Goal: Check status: Check status

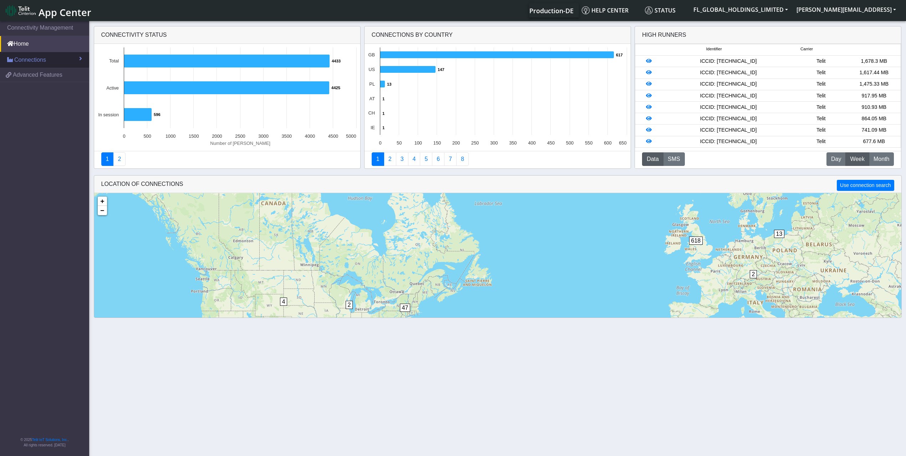
click at [53, 55] on link "Connections" at bounding box center [44, 60] width 89 height 16
click at [25, 75] on span "List" at bounding box center [21, 75] width 8 height 8
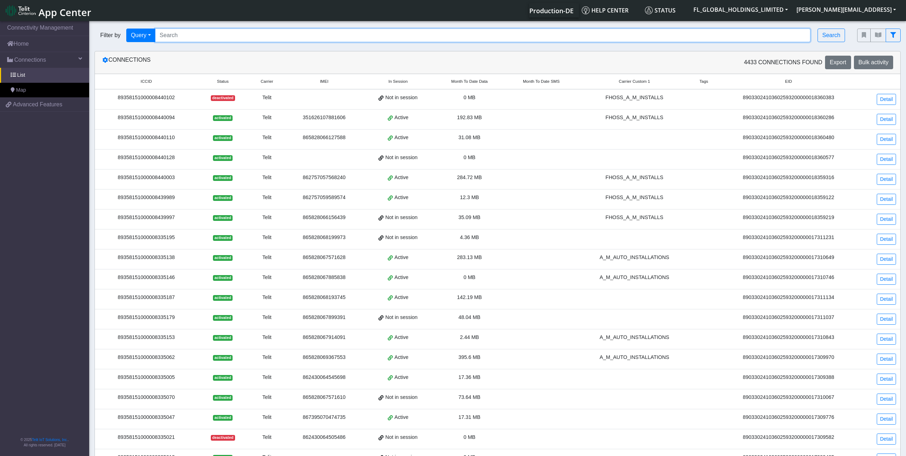
click at [194, 36] on input "Search..." at bounding box center [483, 36] width 656 height 14
paste input "89358151000008350806"
type input "89358151000008350806"
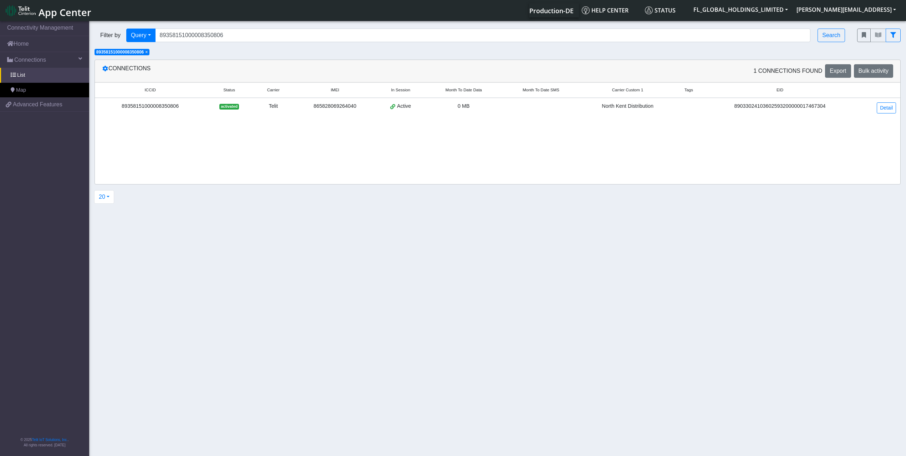
click at [314, 103] on div "865828069264040" at bounding box center [335, 106] width 74 height 8
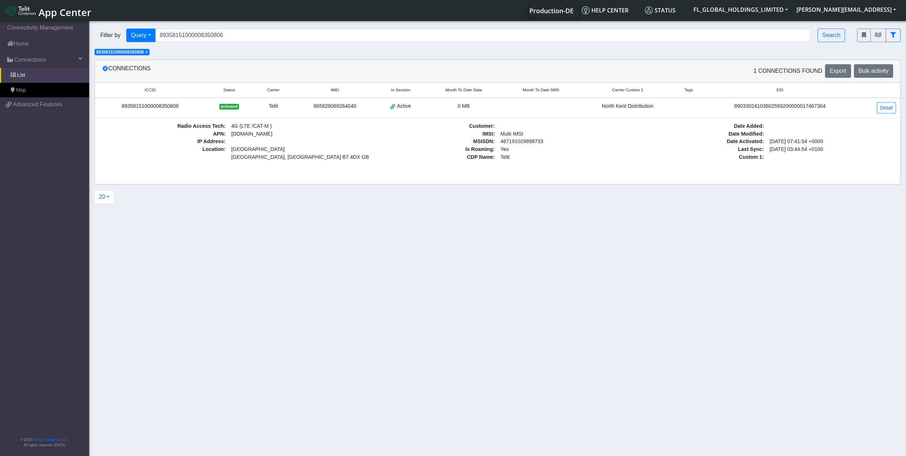
drag, startPoint x: 233, startPoint y: 151, endPoint x: 299, endPoint y: 162, distance: 66.5
drag, startPoint x: 829, startPoint y: 150, endPoint x: 842, endPoint y: 150, distance: 12.8
drag, startPoint x: 834, startPoint y: 148, endPoint x: 775, endPoint y: 150, distance: 58.9
click at [35, 64] on span "Connections" at bounding box center [30, 60] width 32 height 9
click at [35, 62] on span "Connections" at bounding box center [30, 60] width 32 height 9
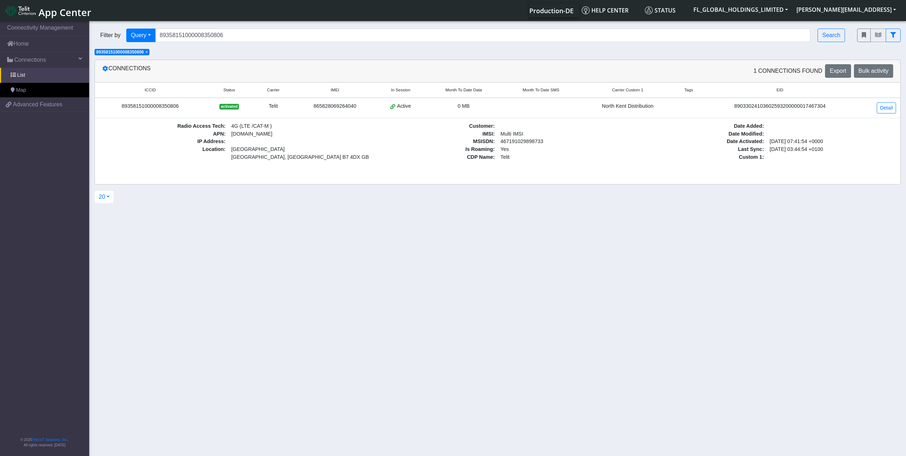
drag, startPoint x: 545, startPoint y: 143, endPoint x: 505, endPoint y: 143, distance: 39.3
drag, startPoint x: 501, startPoint y: 142, endPoint x: 550, endPoint y: 141, distance: 48.9
click at [328, 293] on section "Connectivity Management Home Connections List Map 0780108c2996fa13e2aba22310c50…" at bounding box center [453, 239] width 906 height 439
